Goal: Task Accomplishment & Management: Use online tool/utility

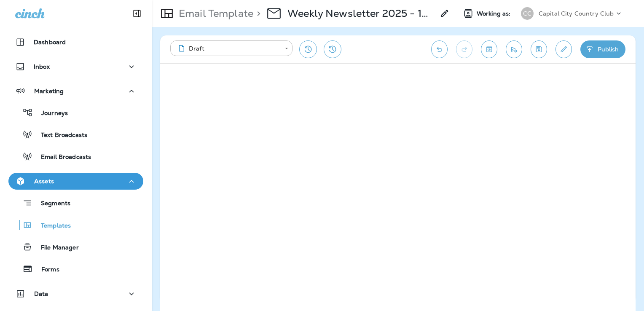
click at [62, 229] on p "Templates" at bounding box center [51, 226] width 38 height 8
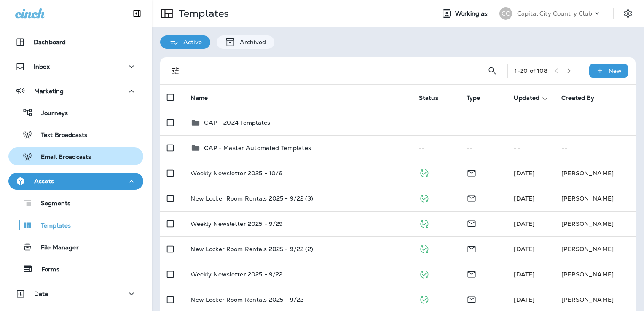
click at [101, 163] on button "Email Broadcasts" at bounding box center [75, 156] width 135 height 18
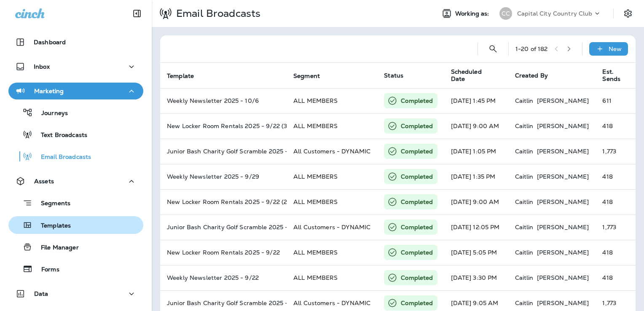
click at [61, 224] on p "Templates" at bounding box center [51, 226] width 38 height 8
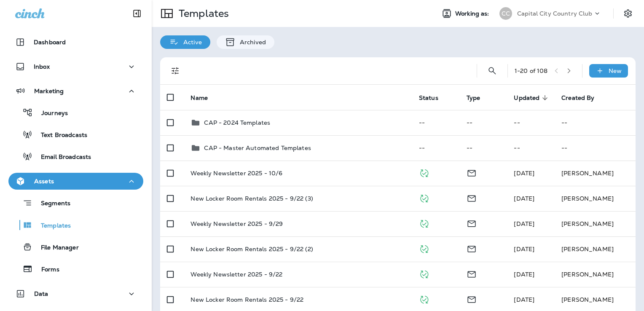
click at [544, 14] on p "Capital City Country Club" at bounding box center [554, 13] width 75 height 7
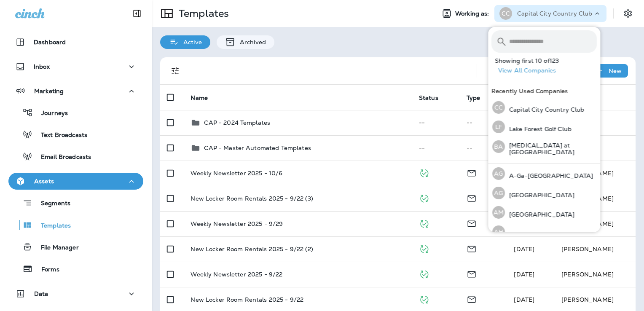
click at [534, 47] on input "text" at bounding box center [553, 41] width 88 height 22
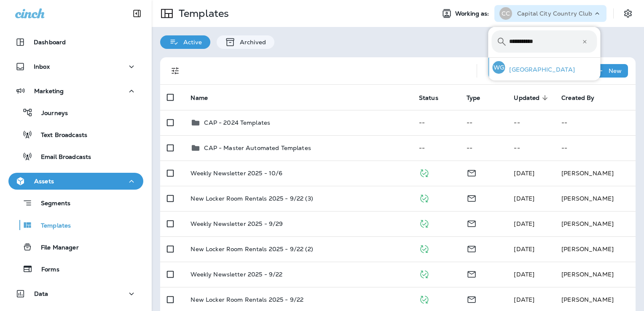
type input "**********"
click at [526, 64] on div "WG [GEOGRAPHIC_DATA]" at bounding box center [533, 67] width 89 height 19
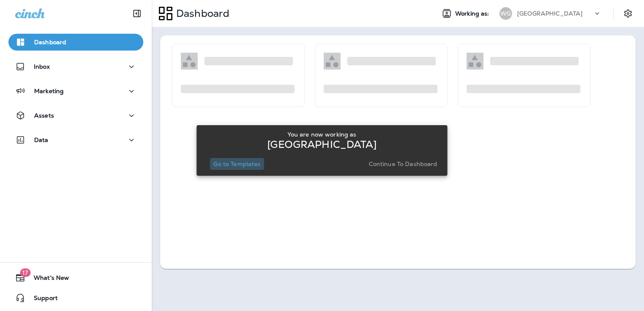
click at [240, 162] on p "Go to Templates" at bounding box center [236, 163] width 47 height 7
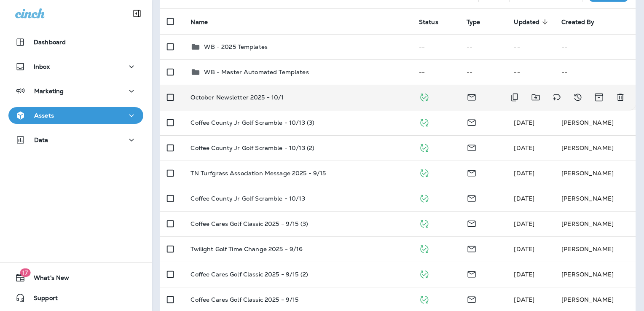
scroll to position [83, 0]
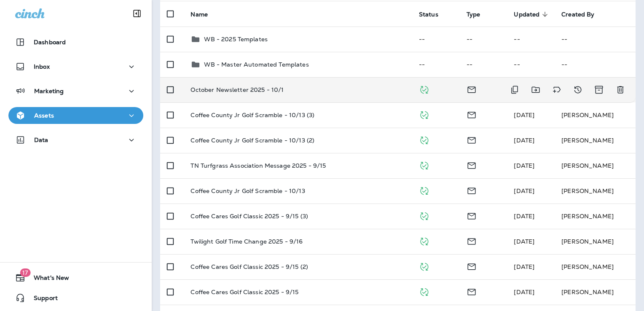
click at [342, 97] on td "October Newsletter 2025 - 10/1" at bounding box center [298, 89] width 228 height 25
